Goal: Navigation & Orientation: Find specific page/section

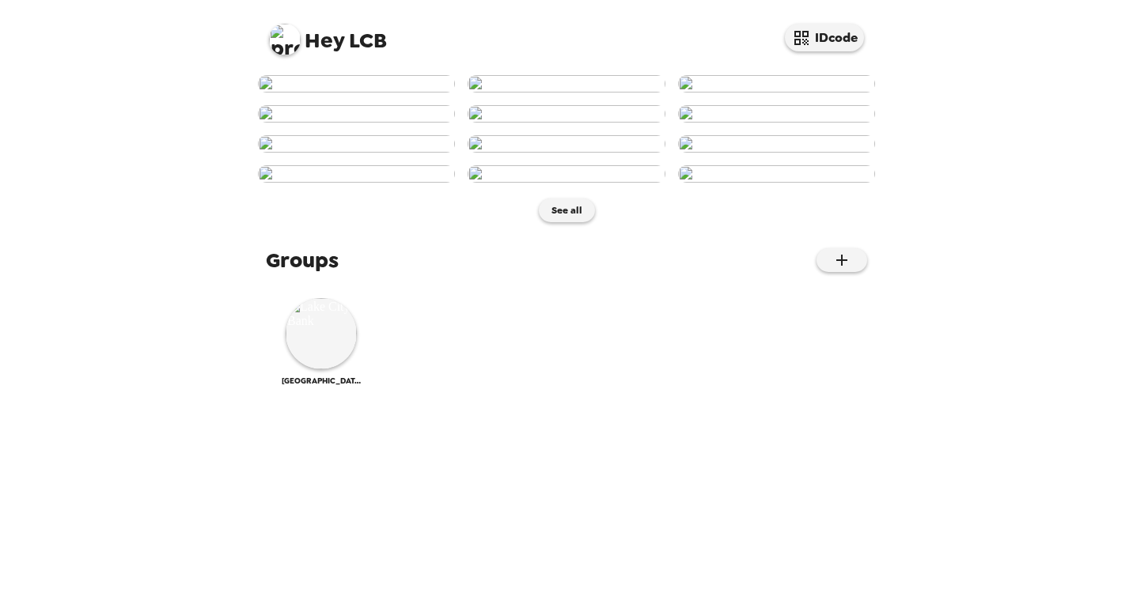
click at [363, 93] on img at bounding box center [356, 83] width 197 height 17
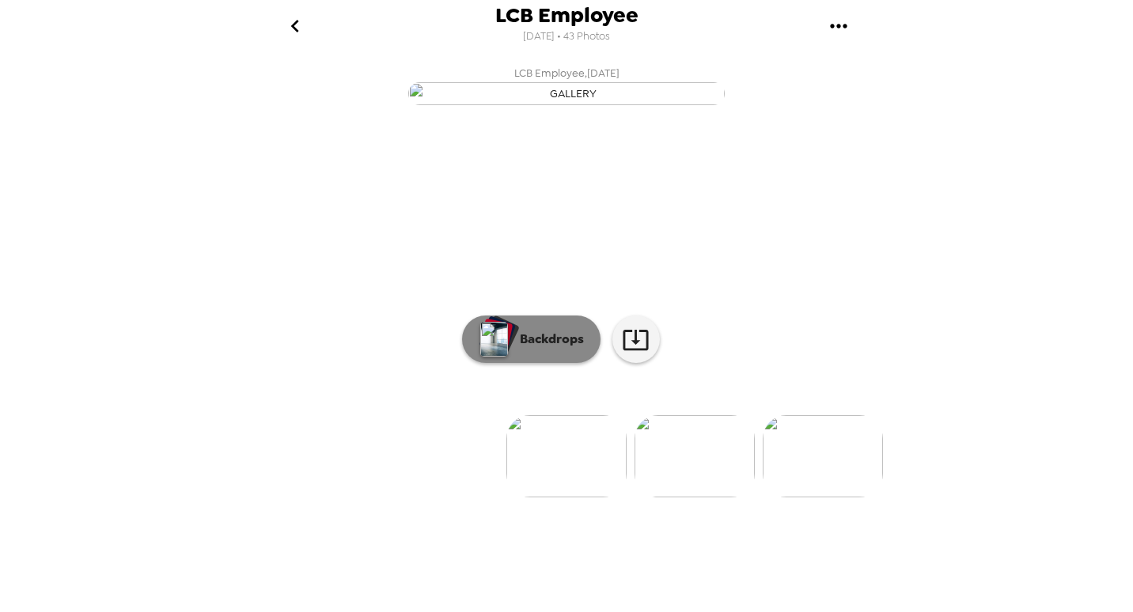
click at [535, 349] on p "Backdrops" at bounding box center [548, 339] width 72 height 19
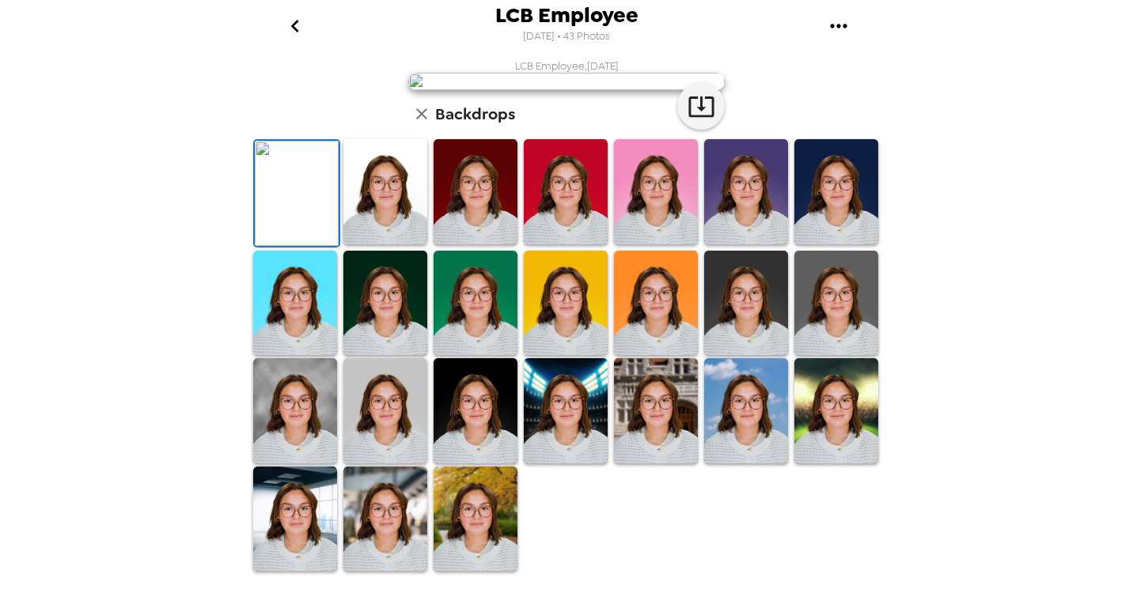
click at [396, 244] on img at bounding box center [385, 191] width 84 height 105
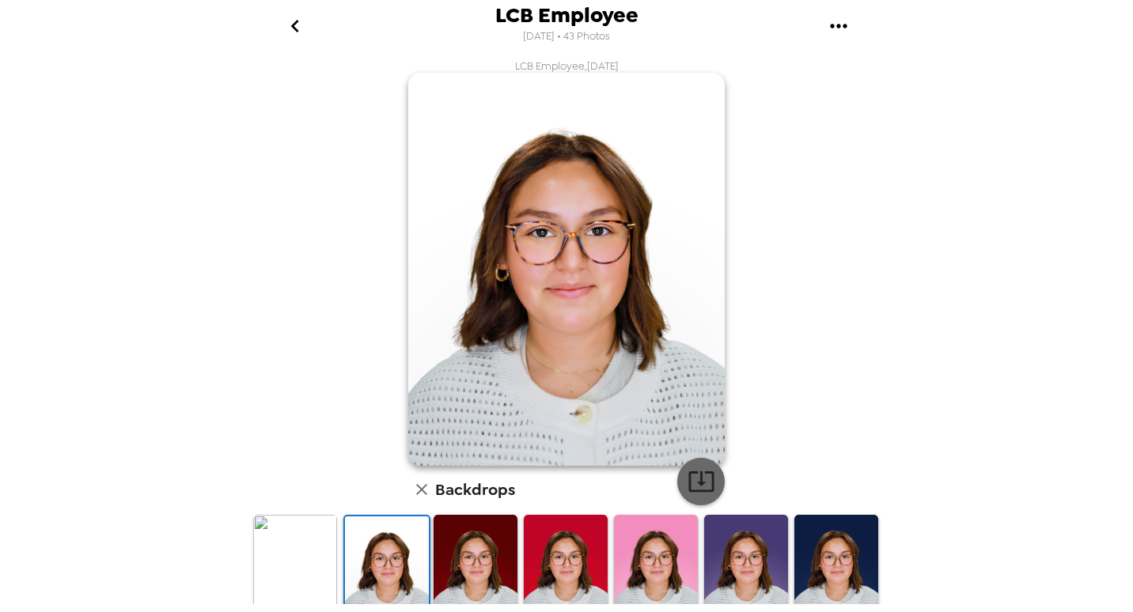
click at [693, 477] on icon "button" at bounding box center [702, 482] width 28 height 28
click at [297, 24] on icon "go back" at bounding box center [294, 25] width 25 height 25
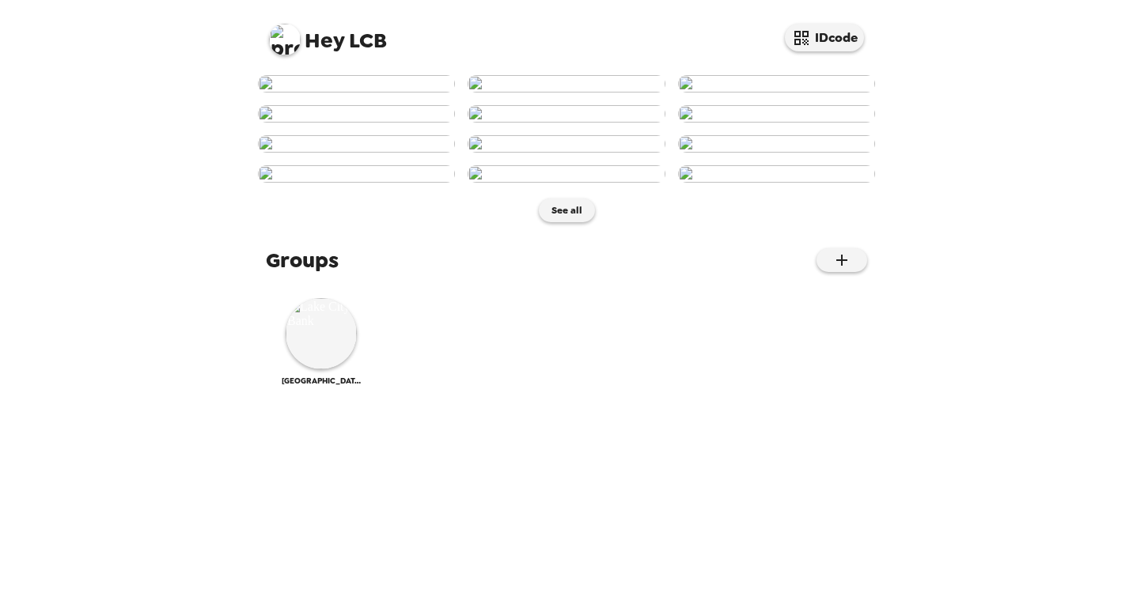
scroll to position [735, 0]
click at [311, 386] on span "[GEOGRAPHIC_DATA]" at bounding box center [321, 381] width 79 height 10
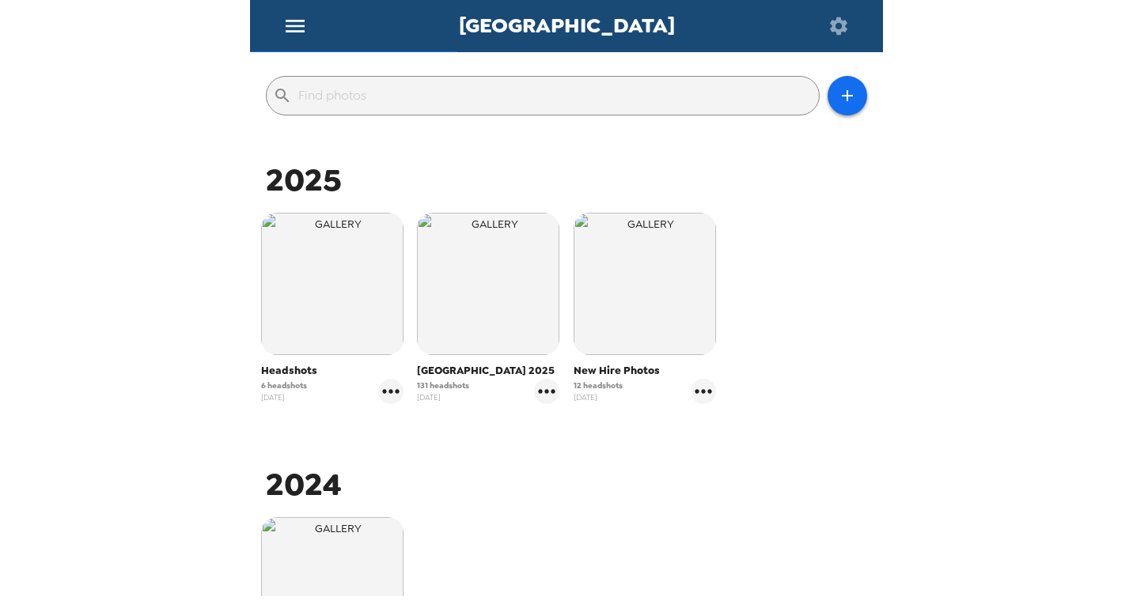
scroll to position [158, 0]
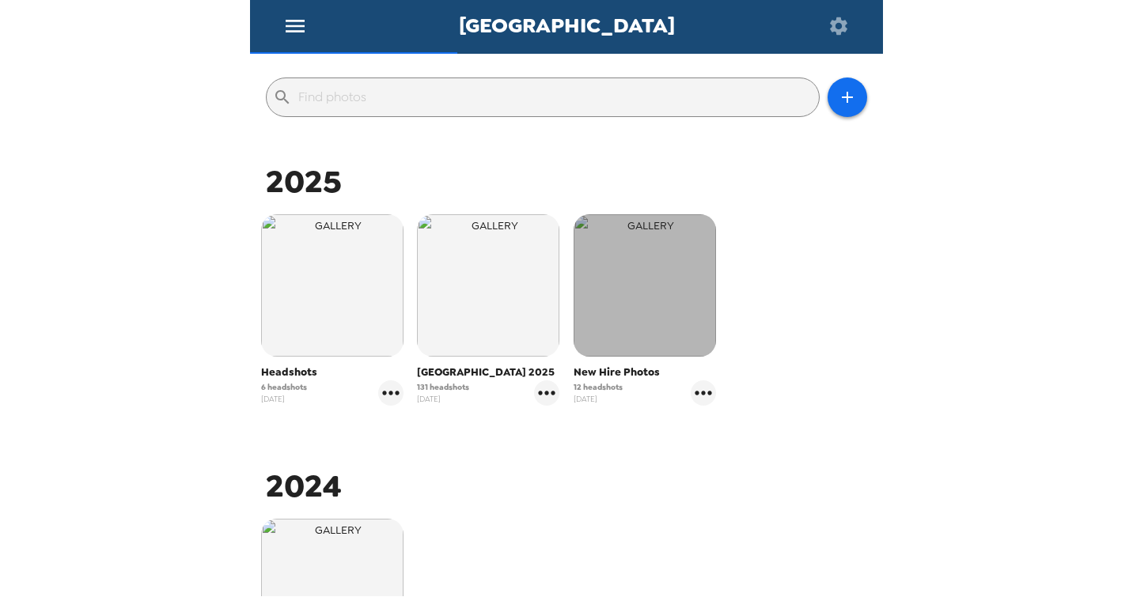
click at [649, 315] on img "button" at bounding box center [645, 285] width 142 height 142
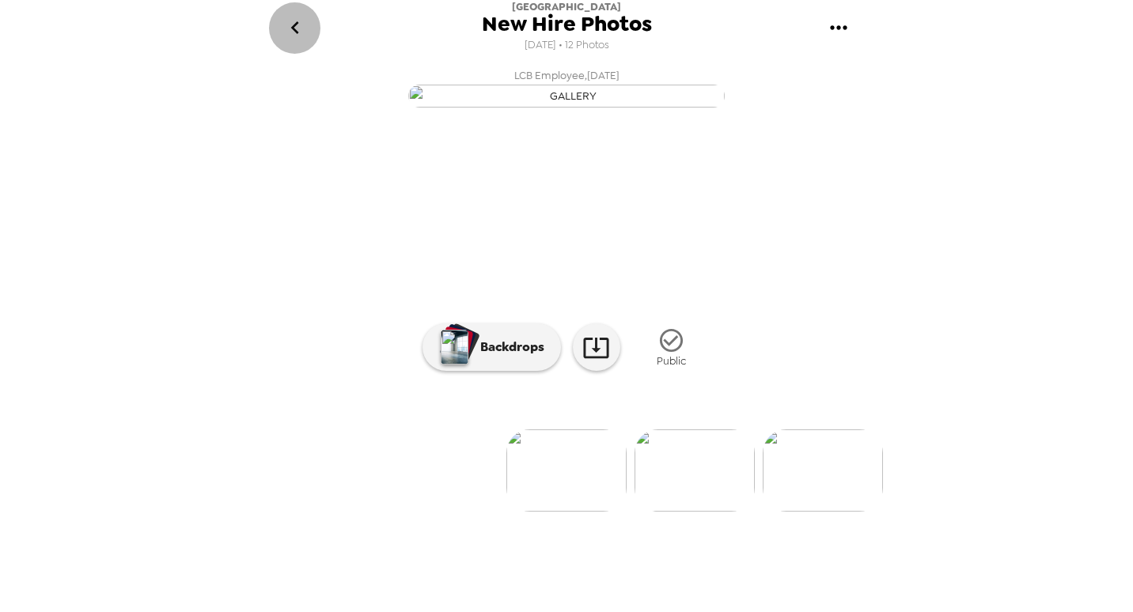
click at [290, 30] on icon "go back" at bounding box center [294, 27] width 25 height 25
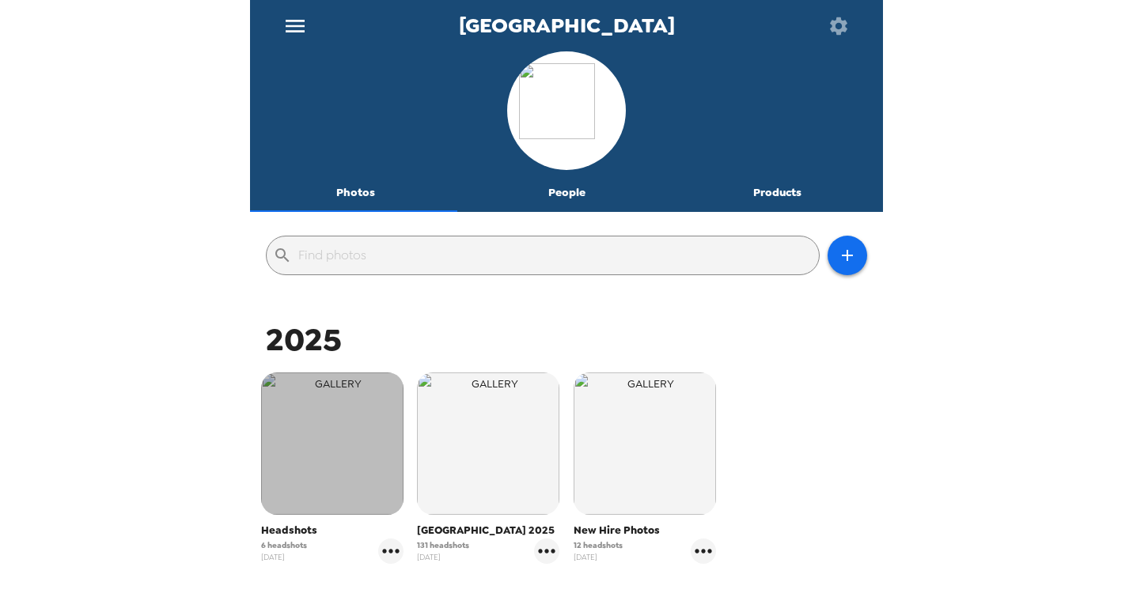
click at [336, 434] on img "button" at bounding box center [332, 444] width 142 height 142
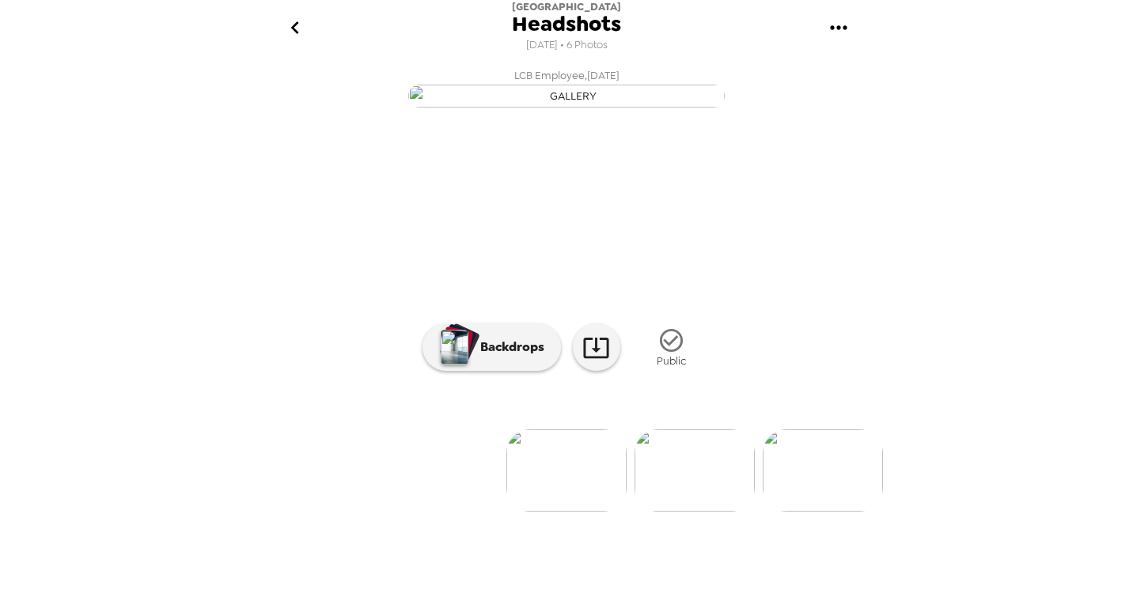
click at [296, 31] on icon "go back" at bounding box center [294, 27] width 8 height 13
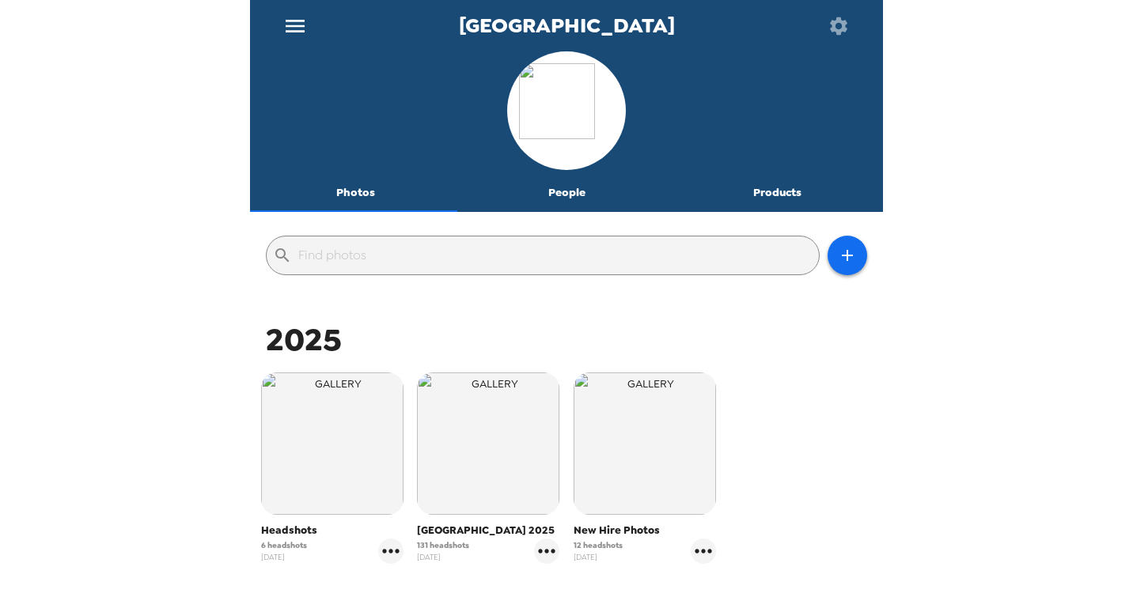
click at [290, 529] on span "Headshots" at bounding box center [332, 531] width 142 height 16
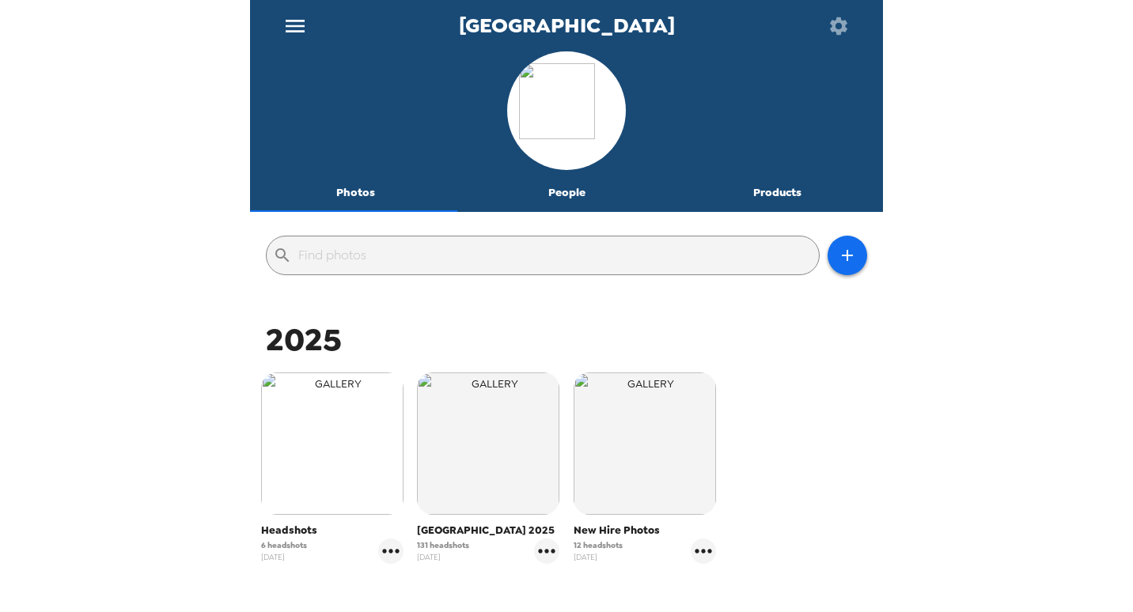
click at [309, 468] on img "button" at bounding box center [332, 444] width 142 height 142
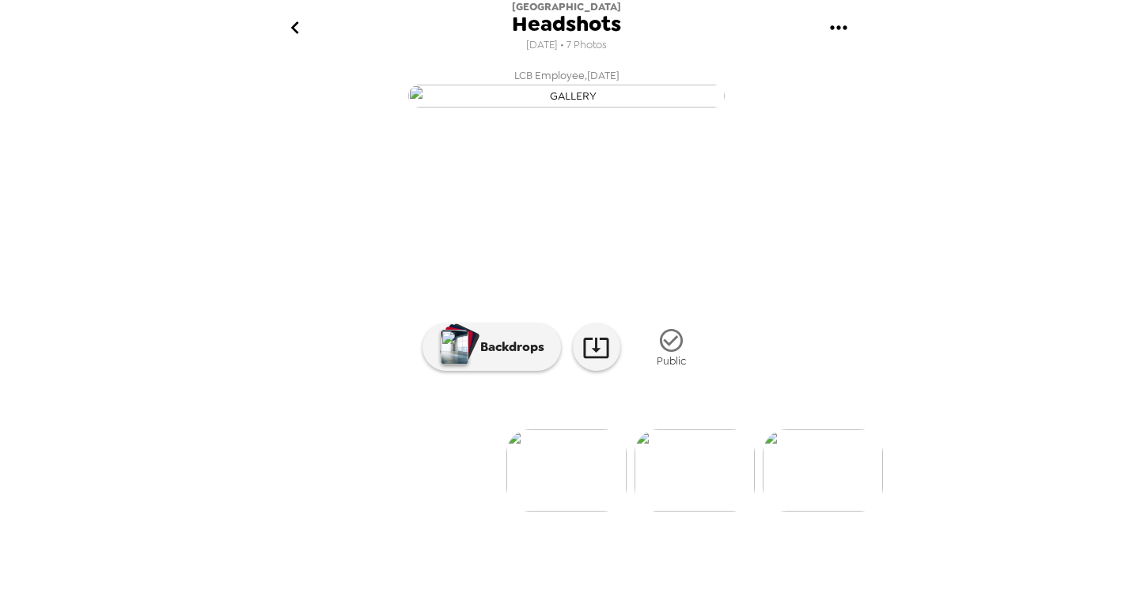
click at [294, 25] on icon "go back" at bounding box center [294, 27] width 8 height 13
